Goal: Navigation & Orientation: Go to known website

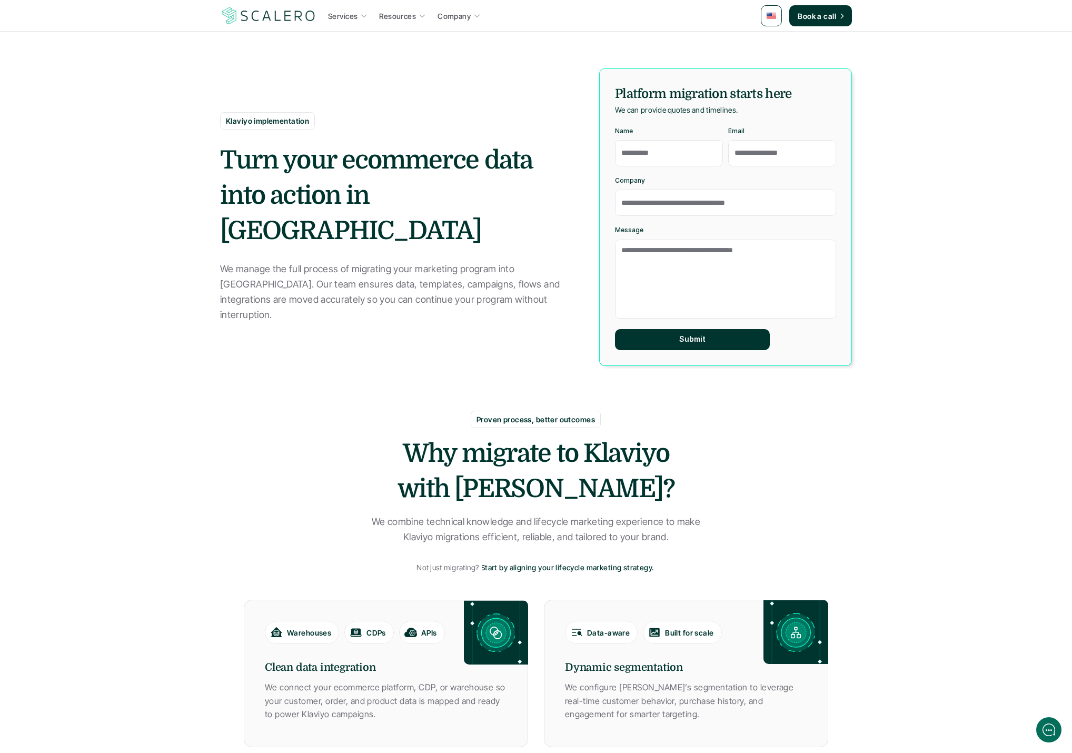
click at [728, 142] on label "Email" at bounding box center [782, 146] width 108 height 39
click at [728, 142] on input "Email" at bounding box center [782, 153] width 108 height 26
click at [290, 14] on img at bounding box center [268, 16] width 97 height 20
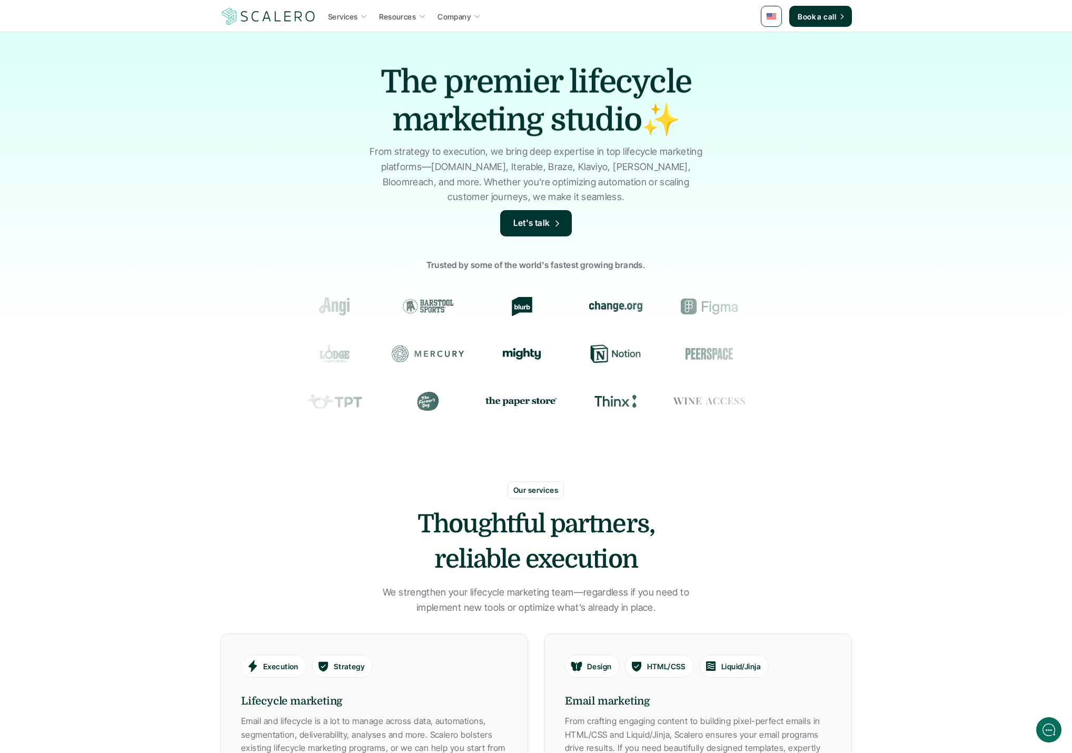
click at [584, 305] on icon at bounding box center [610, 306] width 53 height 11
click at [502, 354] on icon at bounding box center [521, 354] width 38 height 12
click at [499, 354] on icon at bounding box center [518, 354] width 38 height 12
click at [493, 354] on icon at bounding box center [512, 354] width 38 height 12
click at [485, 400] on img at bounding box center [521, 400] width 73 height 13
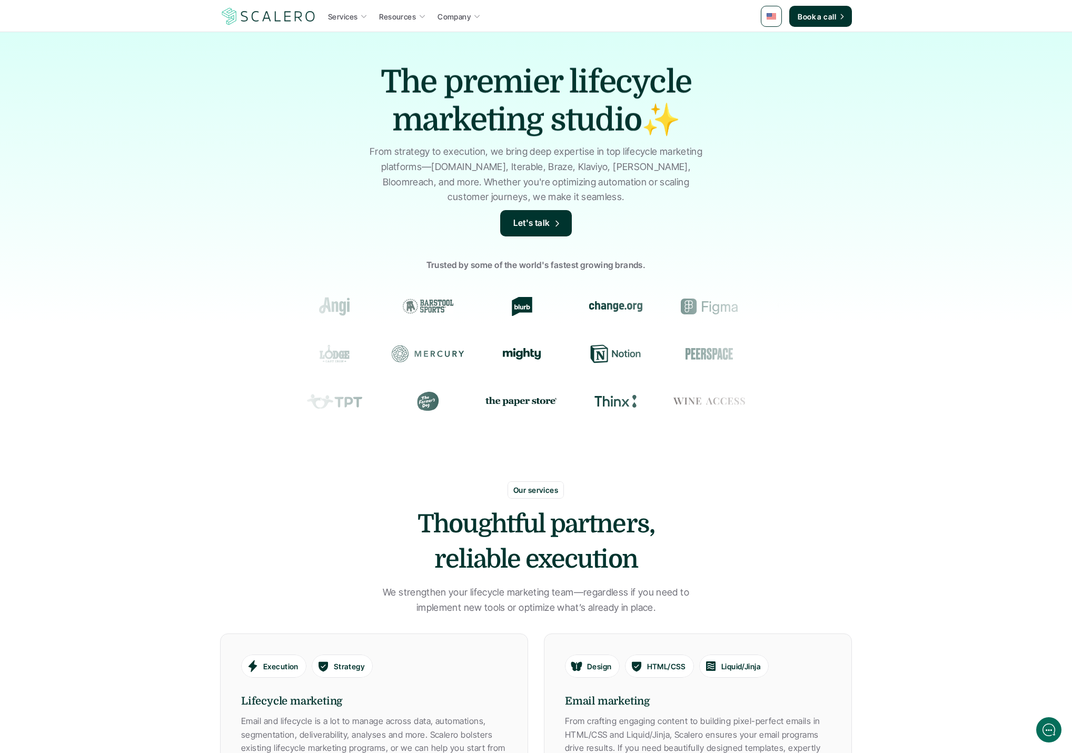
click at [495, 406] on div at bounding box center [651, 401] width 710 height 19
click at [574, 403] on icon at bounding box center [610, 401] width 73 height 19
